Goal: Go to known website: Access a specific website the user already knows

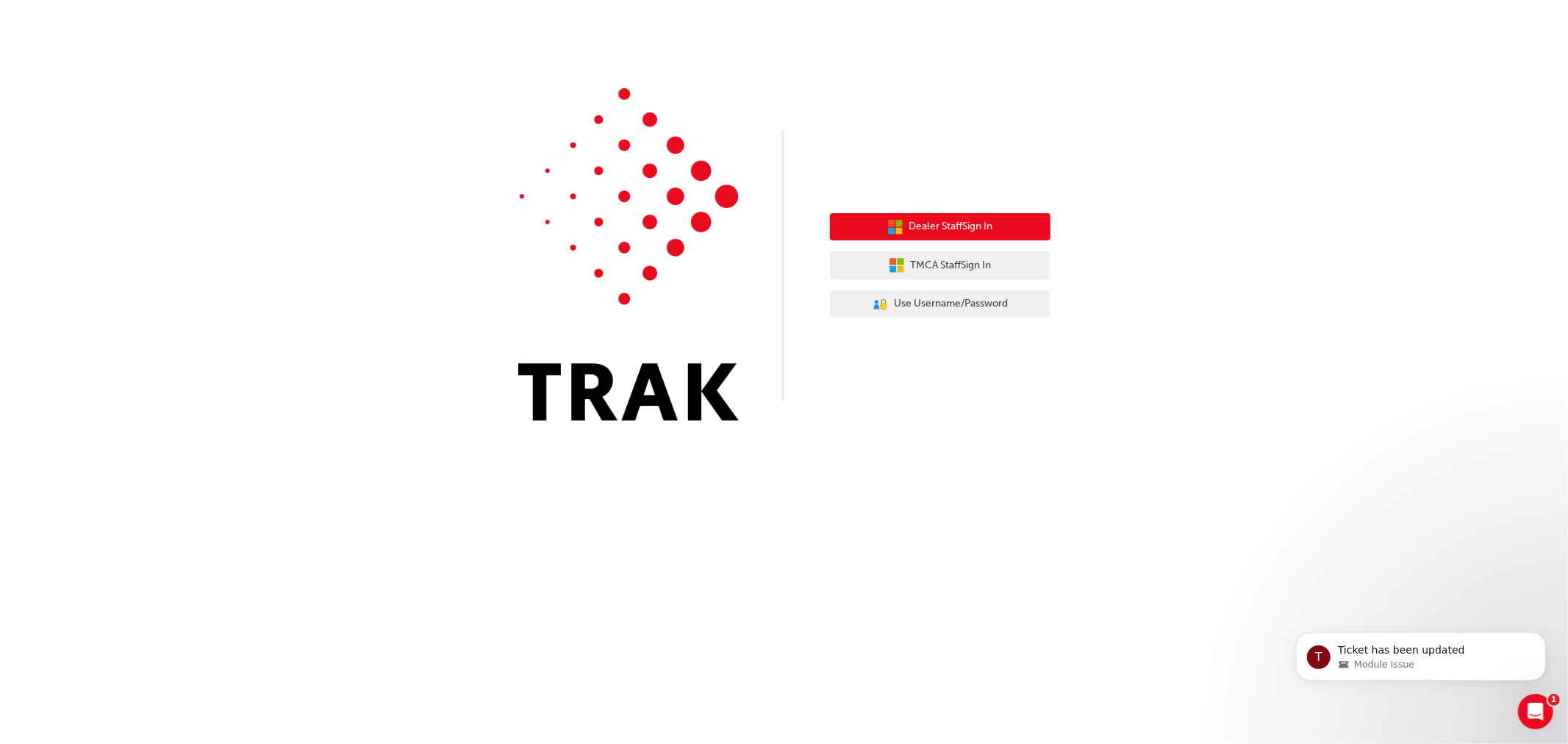
click at [962, 240] on button "Dealer Staff Sign In" at bounding box center [940, 227] width 221 height 28
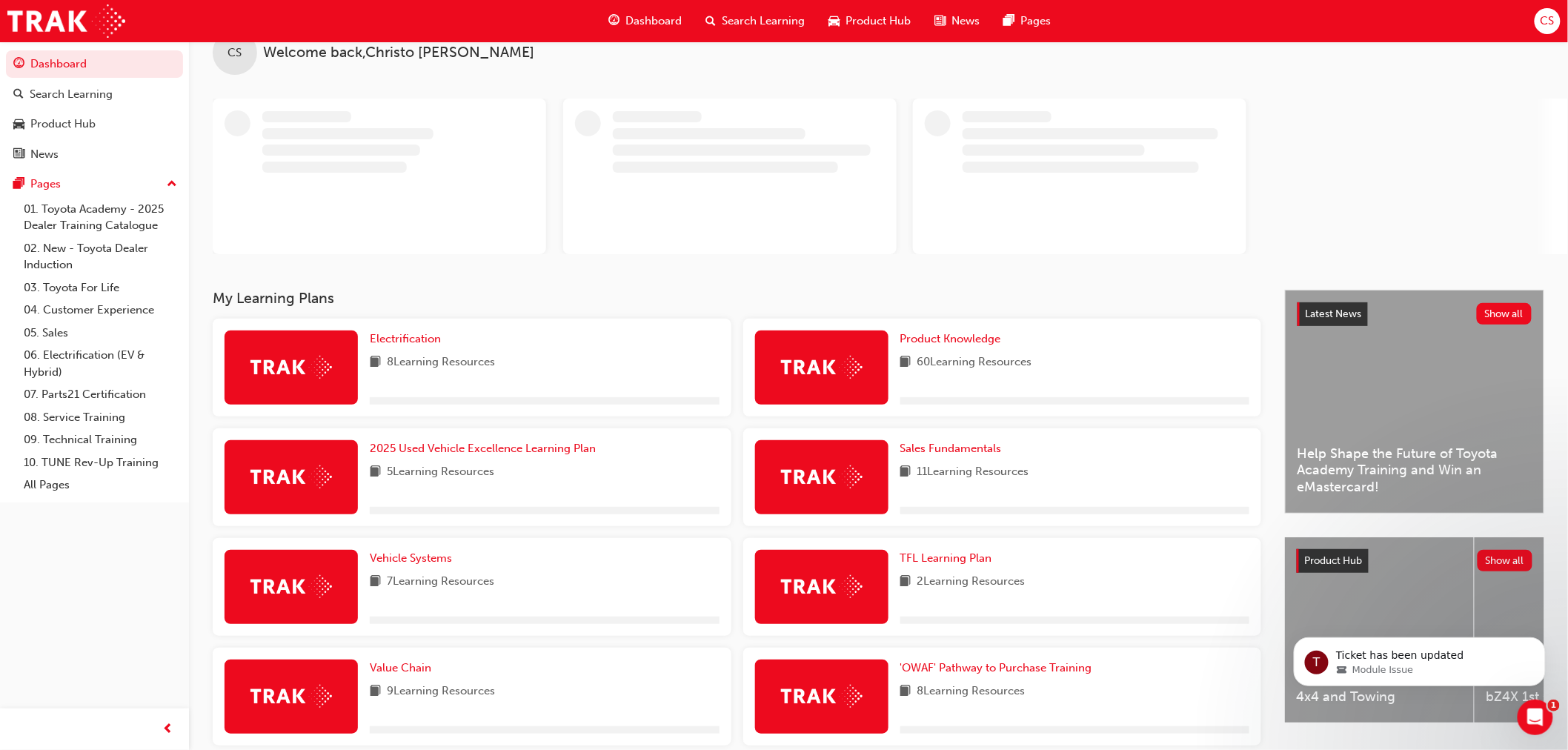
scroll to position [212, 0]
